Goal: Task Accomplishment & Management: Complete application form

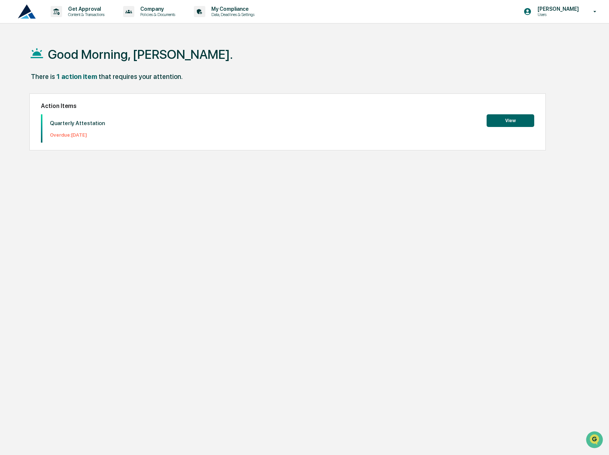
click at [509, 119] on button "View" at bounding box center [511, 120] width 48 height 13
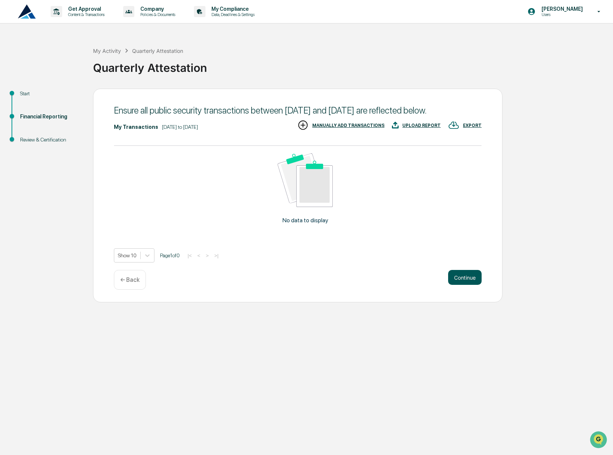
click at [475, 285] on button "Continue" at bounding box center [464, 277] width 33 height 15
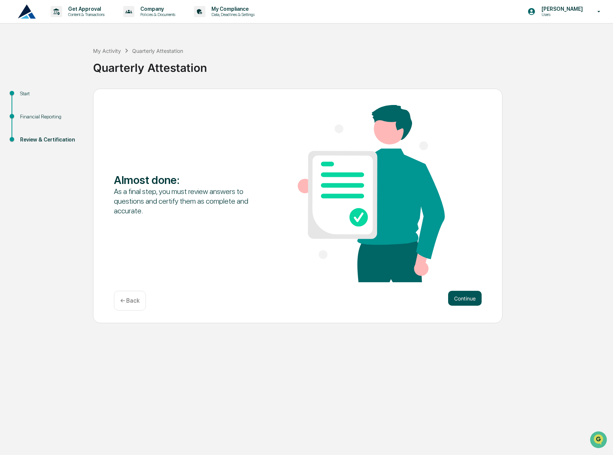
click at [472, 294] on button "Continue" at bounding box center [464, 298] width 33 height 15
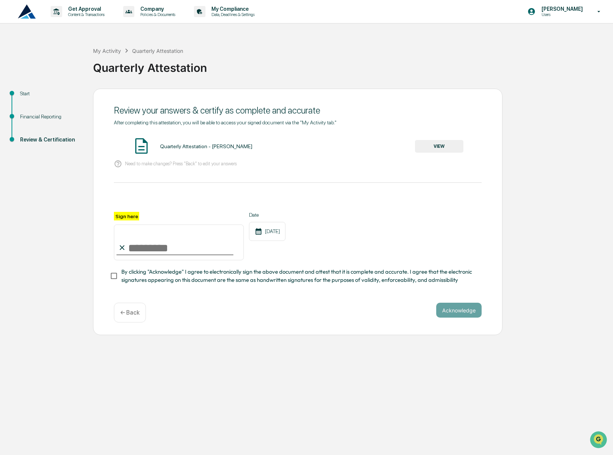
click at [115, 207] on div at bounding box center [298, 203] width 368 height 18
click at [132, 249] on input "Sign here" at bounding box center [179, 242] width 130 height 36
type input "**********"
click at [443, 314] on button "Acknowledge" at bounding box center [458, 309] width 45 height 15
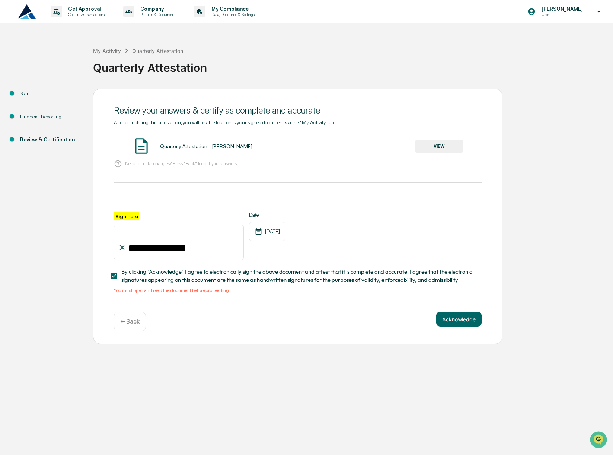
click at [449, 141] on button "VIEW" at bounding box center [439, 146] width 48 height 13
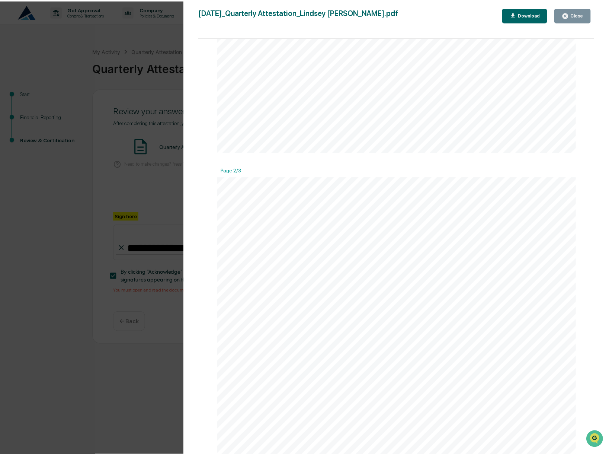
scroll to position [250, 0]
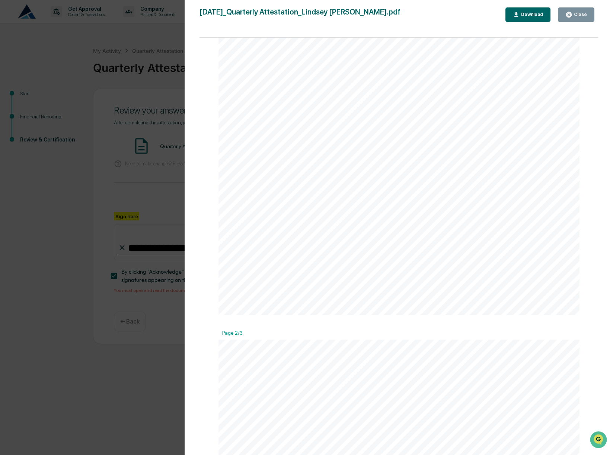
click at [531, 18] on div "Download" at bounding box center [528, 14] width 31 height 7
click at [484, 321] on div "[DATE] Addicus Advisors Quarterly Attestation - [PERSON_NAME] Contents Definiti…" at bounding box center [398, 310] width 361 height 511
click at [571, 11] on icon "button" at bounding box center [568, 14] width 7 height 7
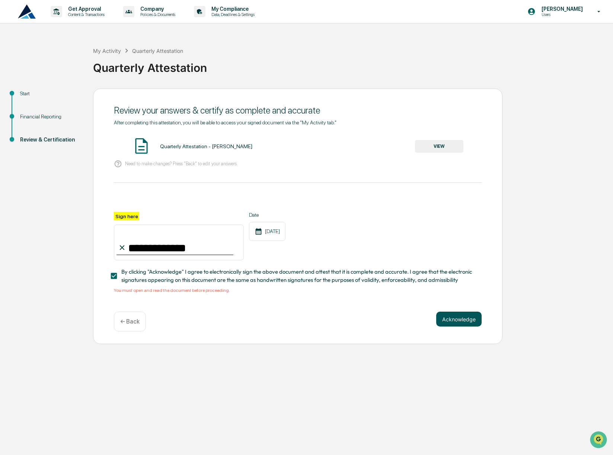
click at [462, 326] on button "Acknowledge" at bounding box center [458, 318] width 45 height 15
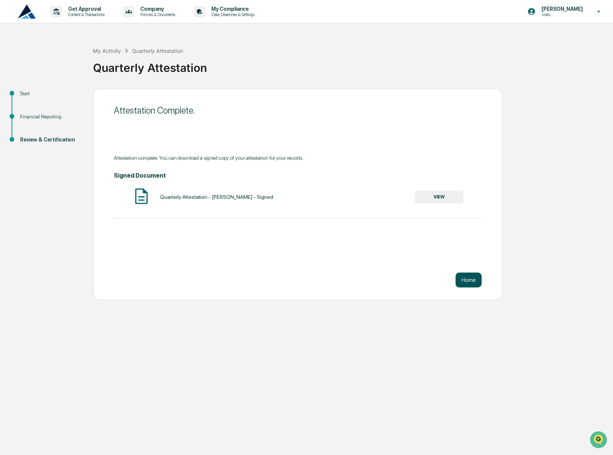
click at [472, 276] on button "Home" at bounding box center [468, 279] width 26 height 15
